Goal: Information Seeking & Learning: Learn about a topic

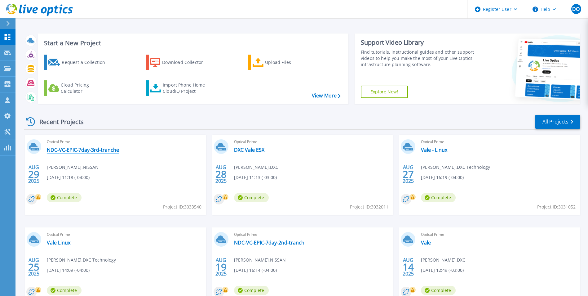
click at [91, 151] on link "NDC-VC-EPIC-7day-3rd-tranche" at bounding box center [83, 150] width 72 height 6
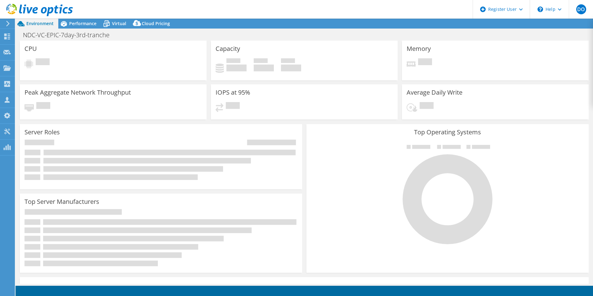
select select "USD"
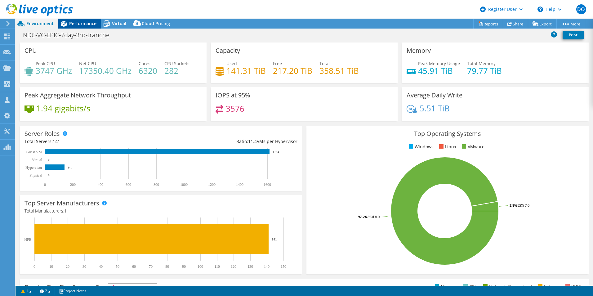
click at [80, 24] on span "Performance" at bounding box center [82, 23] width 27 height 6
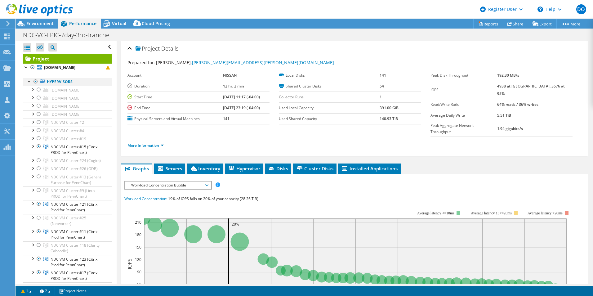
click at [34, 82] on div at bounding box center [36, 81] width 6 height 7
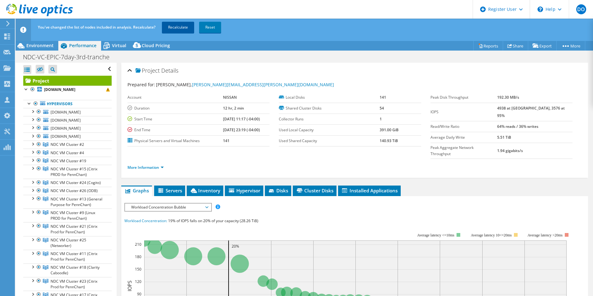
click at [180, 25] on link "Recalculate" at bounding box center [178, 27] width 32 height 11
click at [40, 46] on span "Environment" at bounding box center [39, 45] width 27 height 6
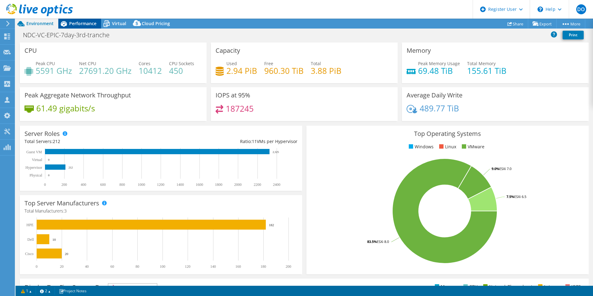
click at [75, 24] on span "Performance" at bounding box center [82, 23] width 27 height 6
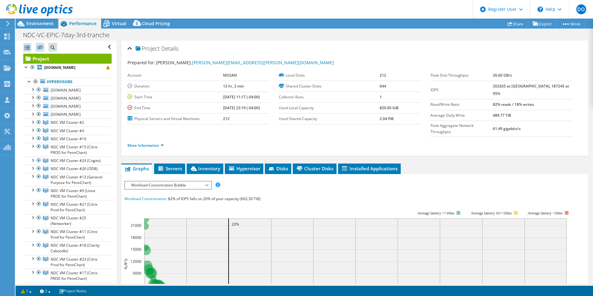
click at [207, 181] on span "Workload Concentration Bubble" at bounding box center [168, 184] width 80 height 7
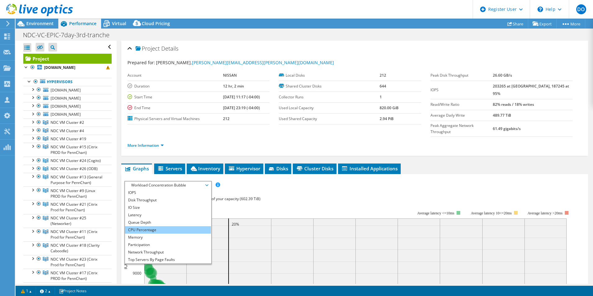
click at [148, 226] on li "CPU Percentage" at bounding box center [168, 229] width 86 height 7
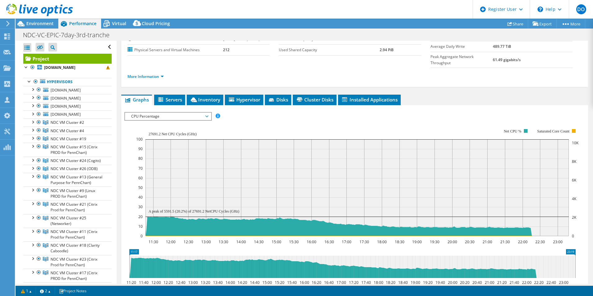
scroll to position [93, 0]
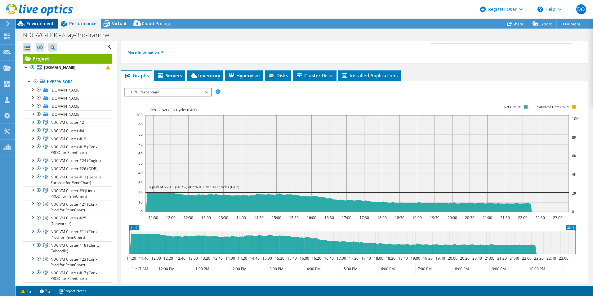
click at [36, 21] on span "Environment" at bounding box center [39, 23] width 27 height 6
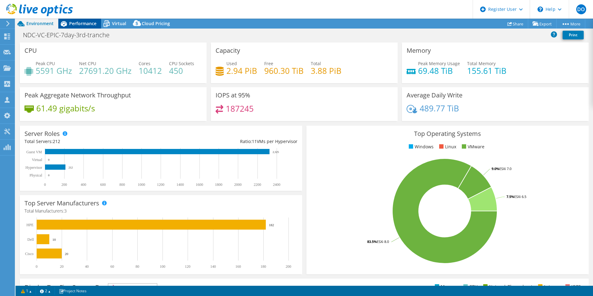
click at [83, 23] on span "Performance" at bounding box center [82, 23] width 27 height 6
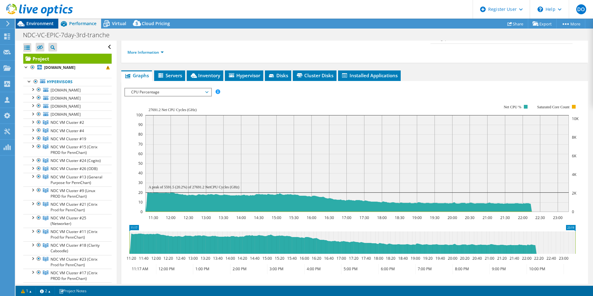
click at [38, 23] on span "Environment" at bounding box center [39, 23] width 27 height 6
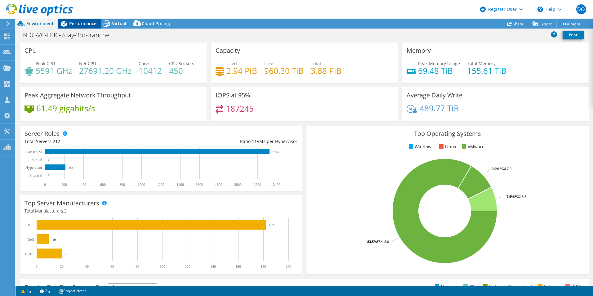
click at [77, 24] on span "Performance" at bounding box center [82, 23] width 27 height 6
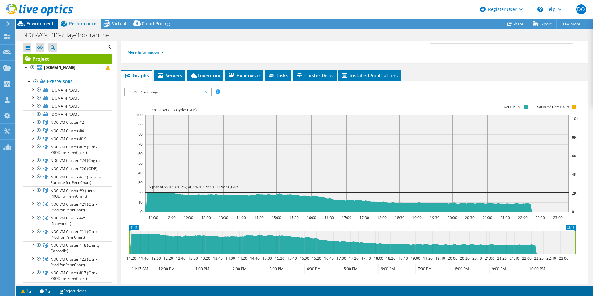
click at [33, 21] on span "Environment" at bounding box center [39, 23] width 27 height 6
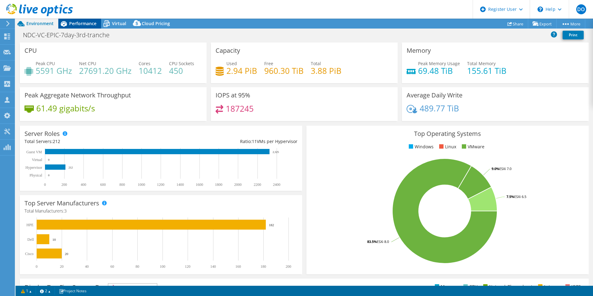
click at [80, 26] on span "Performance" at bounding box center [82, 23] width 27 height 6
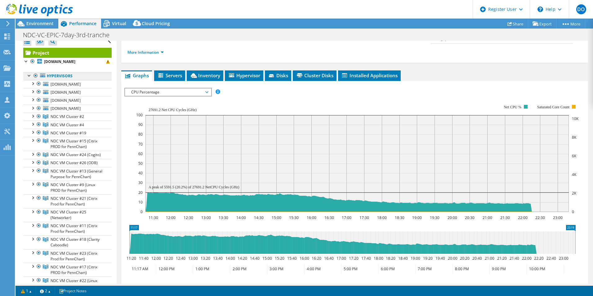
scroll to position [0, 0]
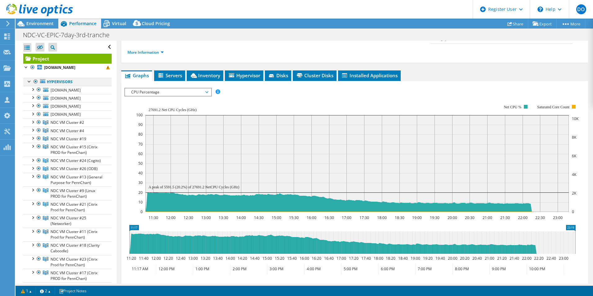
click at [34, 82] on div at bounding box center [36, 81] width 6 height 7
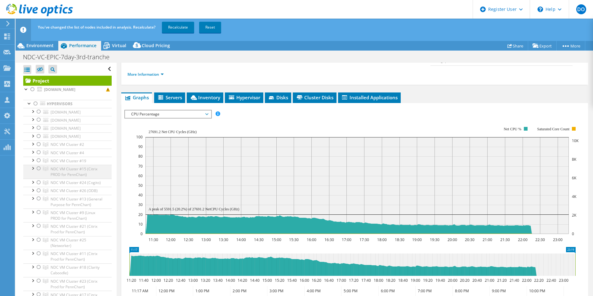
click at [38, 169] on div at bounding box center [39, 168] width 6 height 7
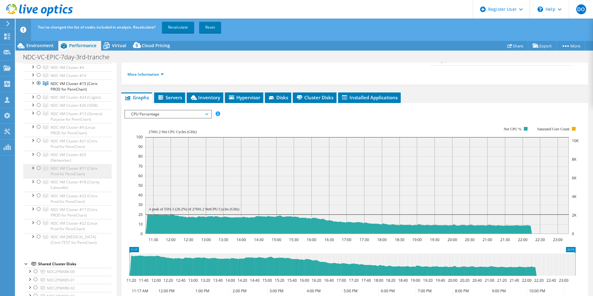
scroll to position [93, 0]
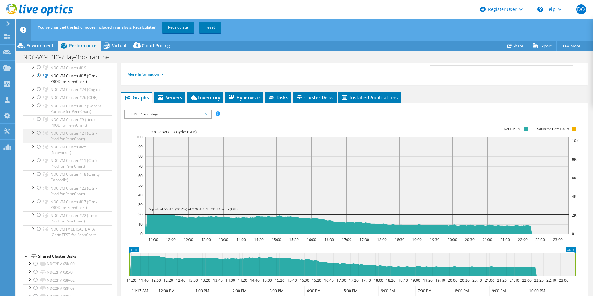
click at [39, 136] on div at bounding box center [39, 132] width 6 height 7
click at [39, 164] on div at bounding box center [39, 160] width 6 height 7
click at [37, 191] on div at bounding box center [39, 187] width 6 height 7
click at [37, 205] on div at bounding box center [39, 201] width 6 height 7
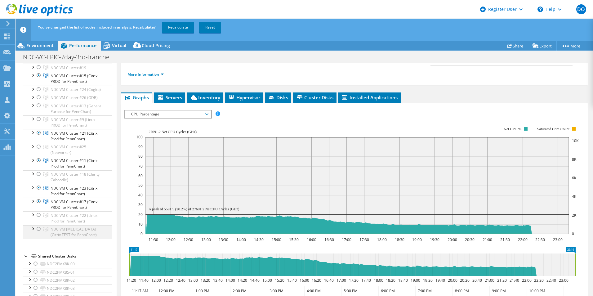
click at [39, 233] on div at bounding box center [39, 228] width 6 height 7
click at [38, 233] on div at bounding box center [39, 228] width 6 height 7
click at [181, 28] on link "Recalculate" at bounding box center [178, 27] width 32 height 11
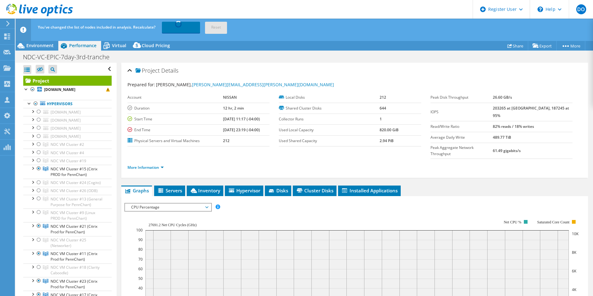
select select "USD"
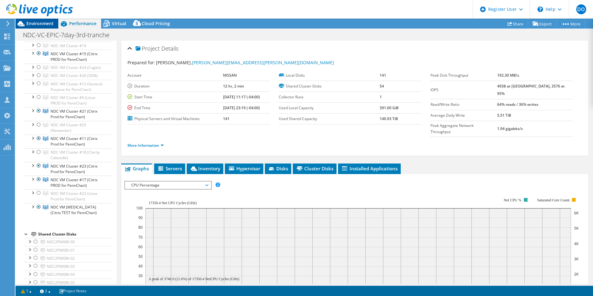
click at [41, 26] on span "Environment" at bounding box center [39, 23] width 27 height 6
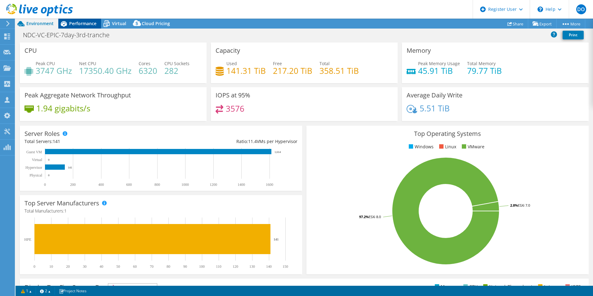
click at [85, 26] on div "Performance" at bounding box center [79, 24] width 43 height 10
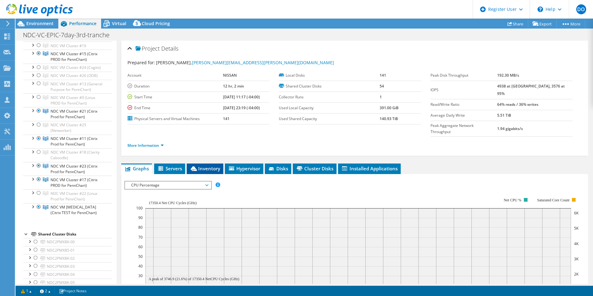
click at [207, 165] on span "Inventory" at bounding box center [205, 168] width 30 height 6
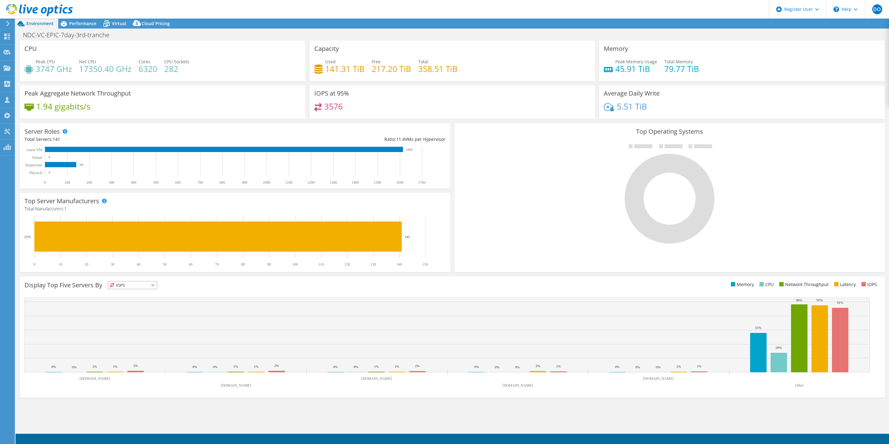
select select "USD"
